Goal: Task Accomplishment & Management: Complete application form

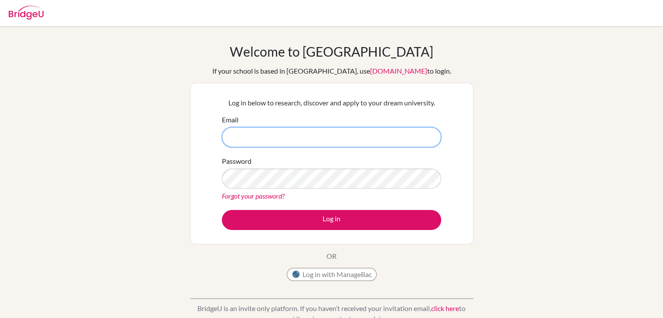
click at [399, 146] on input "Email" at bounding box center [331, 137] width 219 height 20
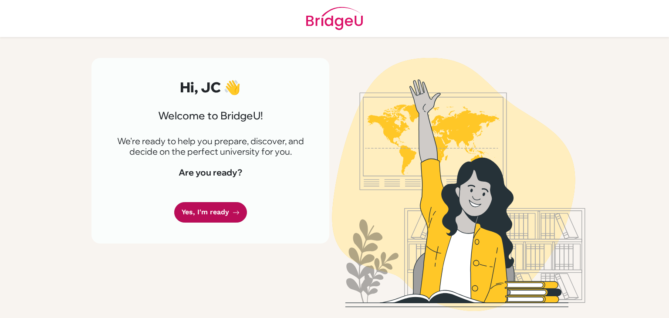
click at [203, 213] on link "Yes, I'm ready" at bounding box center [210, 212] width 73 height 20
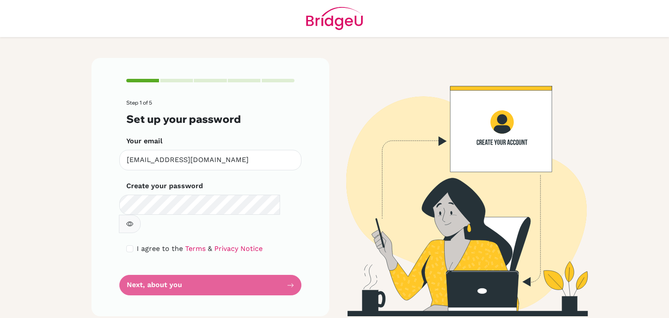
click at [312, 183] on div "Step 1 of 5 Set up your password Your email 2022025@apis.ac.th Invalid email Cr…" at bounding box center [211, 187] width 238 height 258
click at [247, 267] on form "Step 1 of 5 Set up your password Your email 2022025@apis.ac.th Invalid email Cr…" at bounding box center [210, 198] width 168 height 196
click at [129, 244] on div "I agree to the Terms & Privacy Notice" at bounding box center [210, 249] width 168 height 10
click at [131, 245] on input "checkbox" at bounding box center [129, 248] width 7 height 7
checkbox input "true"
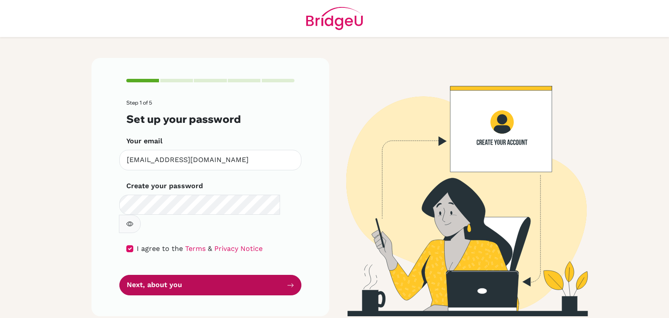
click at [146, 275] on button "Next, about you" at bounding box center [210, 285] width 182 height 20
click at [143, 275] on button "Next, about you" at bounding box center [210, 285] width 182 height 20
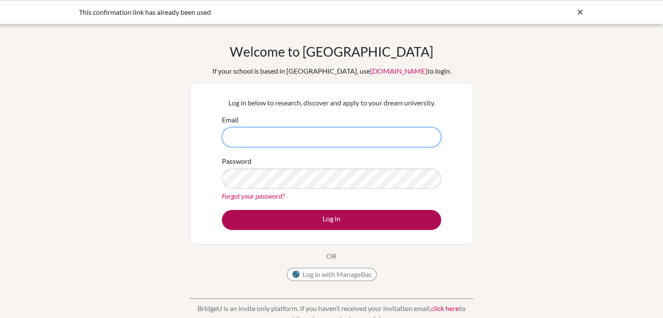
type input "[EMAIL_ADDRESS][DOMAIN_NAME]"
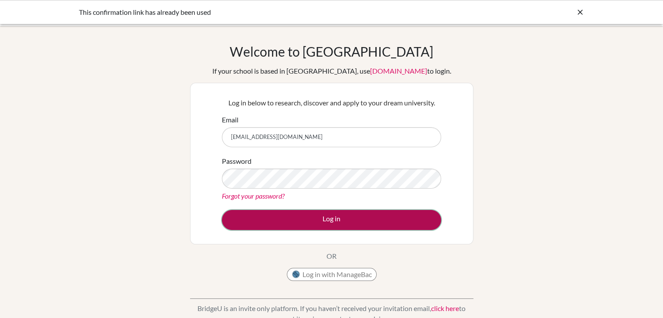
click at [291, 222] on button "Log in" at bounding box center [331, 220] width 219 height 20
click at [290, 222] on button "Log in" at bounding box center [331, 220] width 219 height 20
